Goal: Task Accomplishment & Management: Use online tool/utility

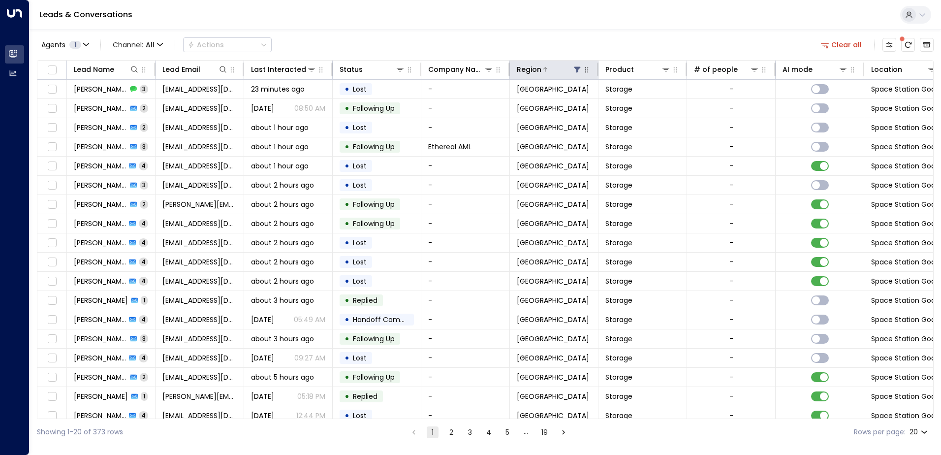
click at [577, 70] on icon at bounding box center [578, 70] width 6 height 6
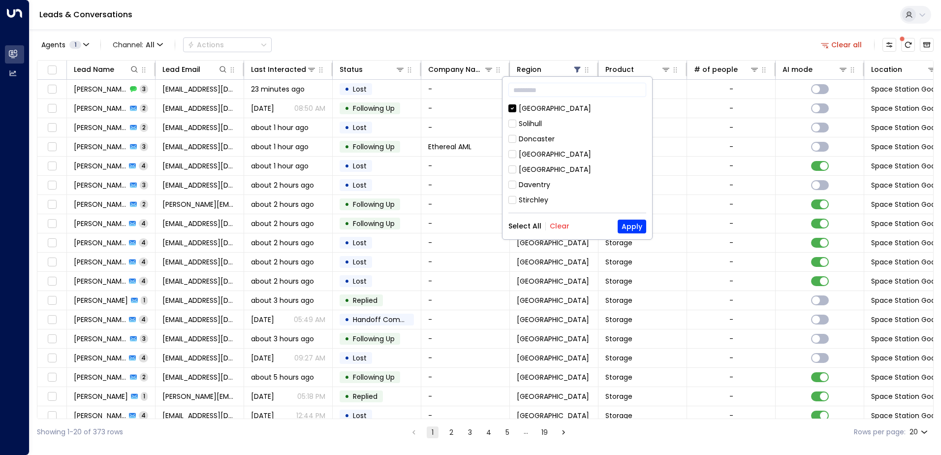
click at [556, 226] on button "Clear" at bounding box center [560, 226] width 20 height 8
click at [515, 226] on button "Select All" at bounding box center [525, 226] width 33 height 8
click at [638, 228] on button "Apply" at bounding box center [632, 227] width 29 height 14
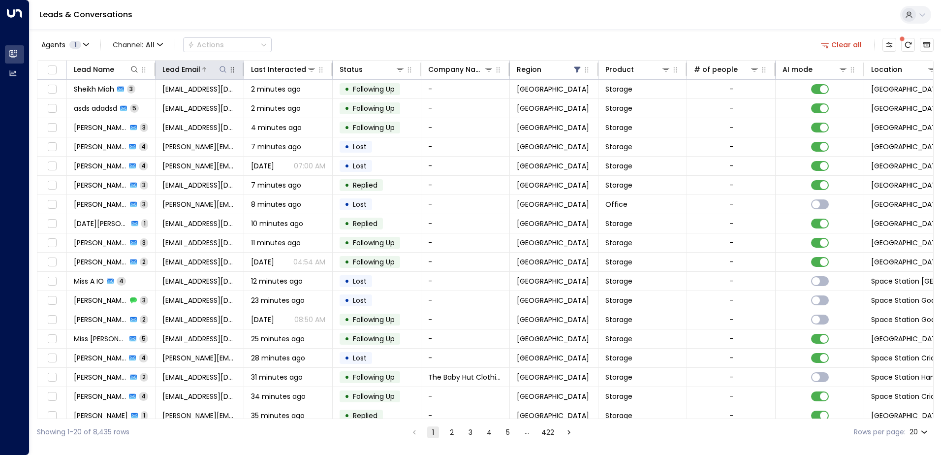
click at [183, 71] on div "Lead Email" at bounding box center [181, 70] width 38 height 12
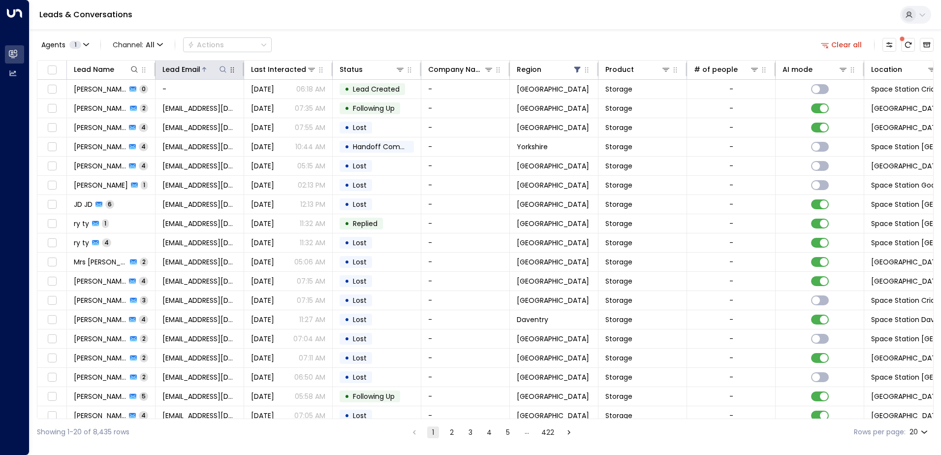
click at [222, 68] on icon at bounding box center [223, 69] width 8 height 8
type input "*****"
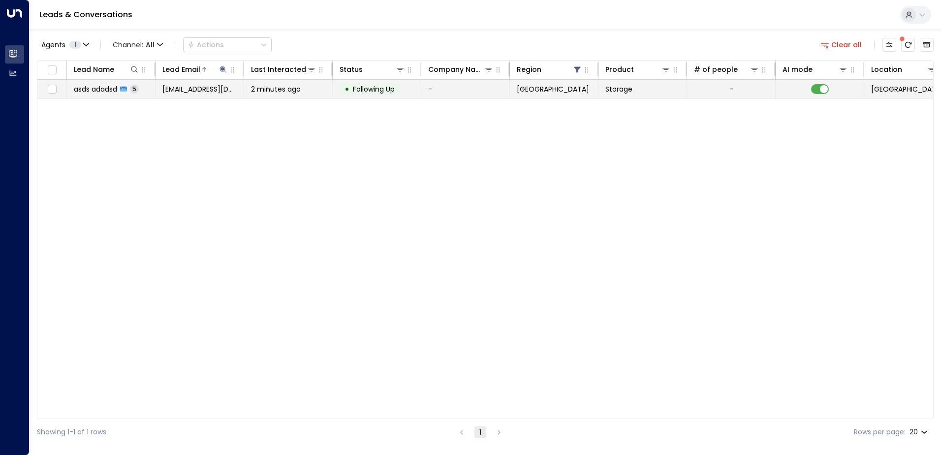
click at [93, 89] on span "asds adadsd" at bounding box center [95, 89] width 43 height 10
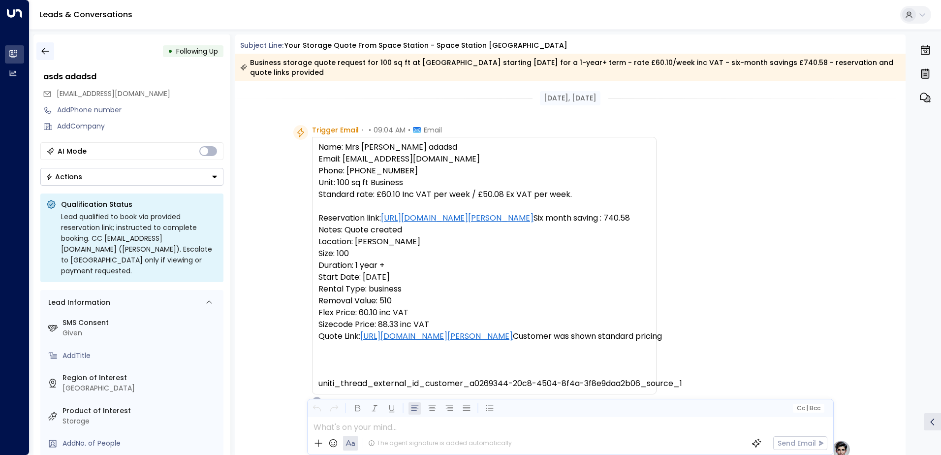
click at [45, 49] on icon "button" at bounding box center [45, 51] width 10 height 10
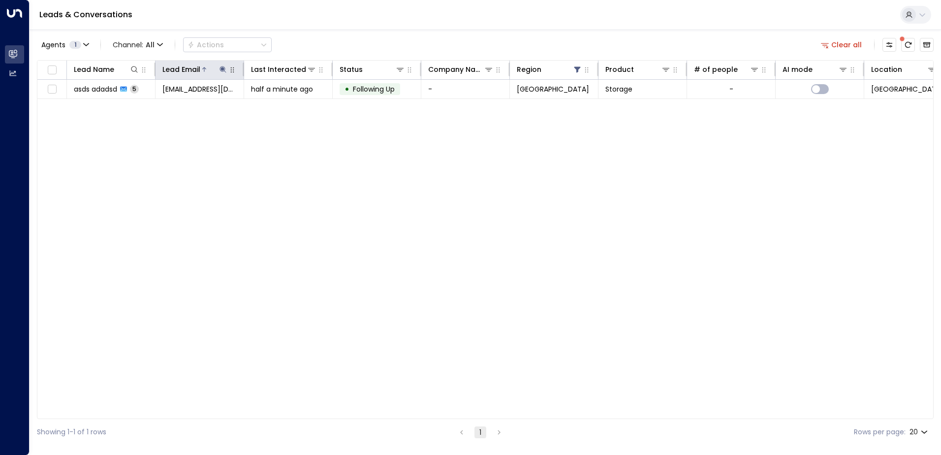
click at [223, 69] on icon at bounding box center [223, 69] width 6 height 6
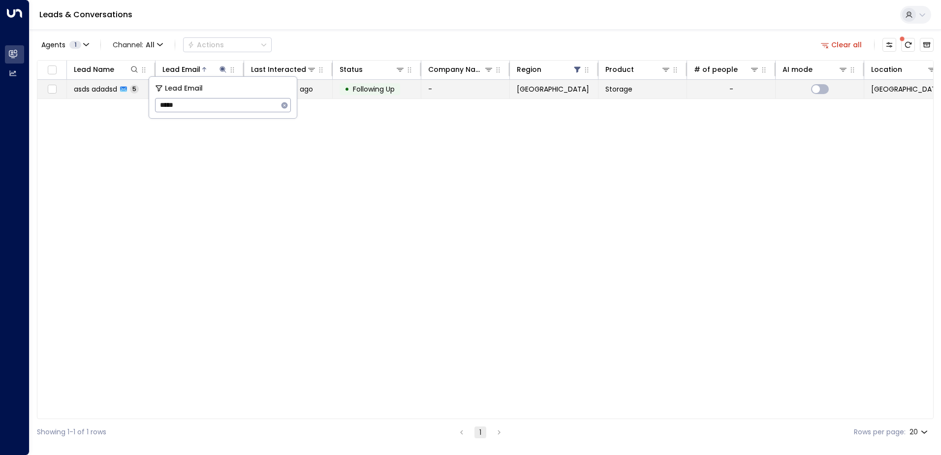
drag, startPoint x: 190, startPoint y: 109, endPoint x: 105, endPoint y: 95, distance: 86.0
click at [105, 95] on body "Overview Leads & Conversations Leads & Conversations Analytics Analytics Leads …" at bounding box center [470, 222] width 941 height 445
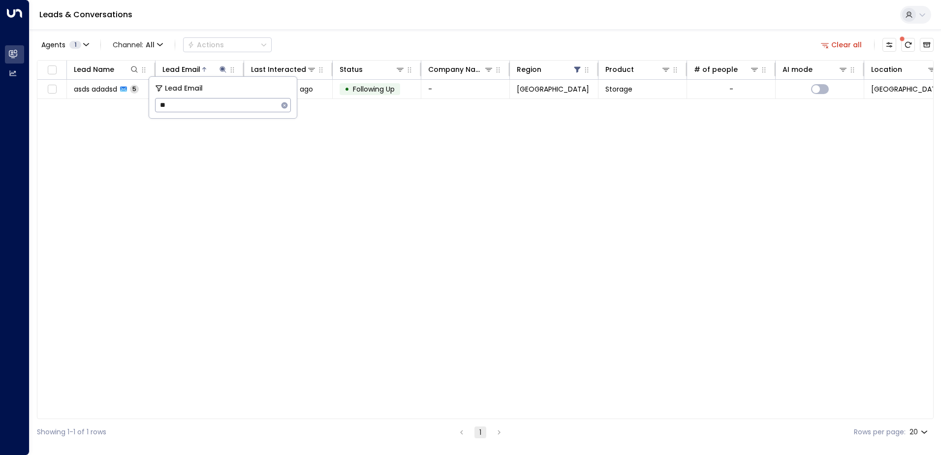
type input "*"
